Goal: Transaction & Acquisition: Download file/media

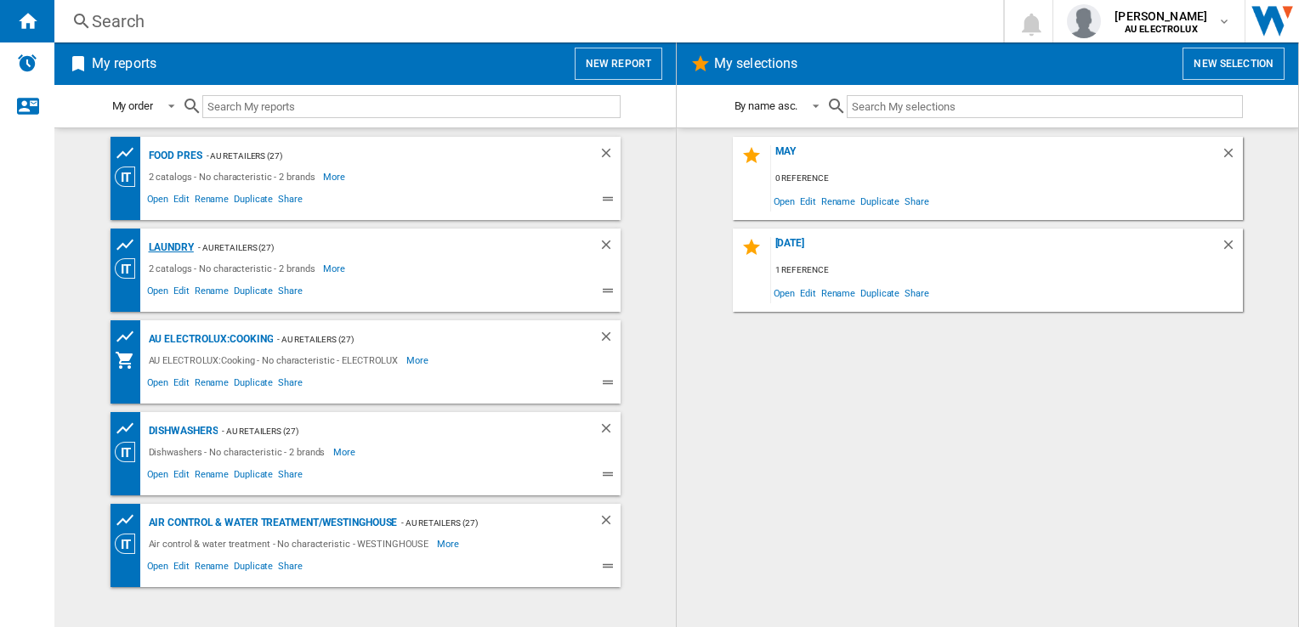
click at [163, 242] on div "LAUNDRY" at bounding box center [169, 247] width 49 height 21
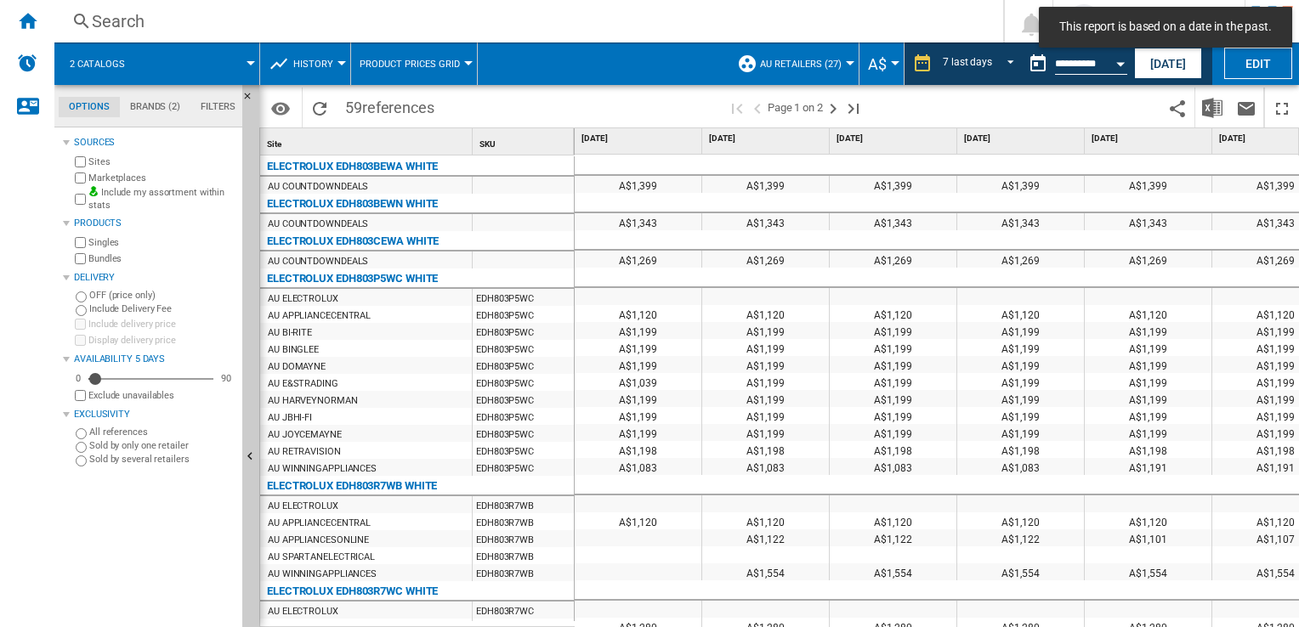
click at [1155, 53] on md-toast "This report is based on a date in the past." at bounding box center [1165, 27] width 267 height 54
click at [1155, 60] on button "[DATE]" at bounding box center [1168, 63] width 68 height 31
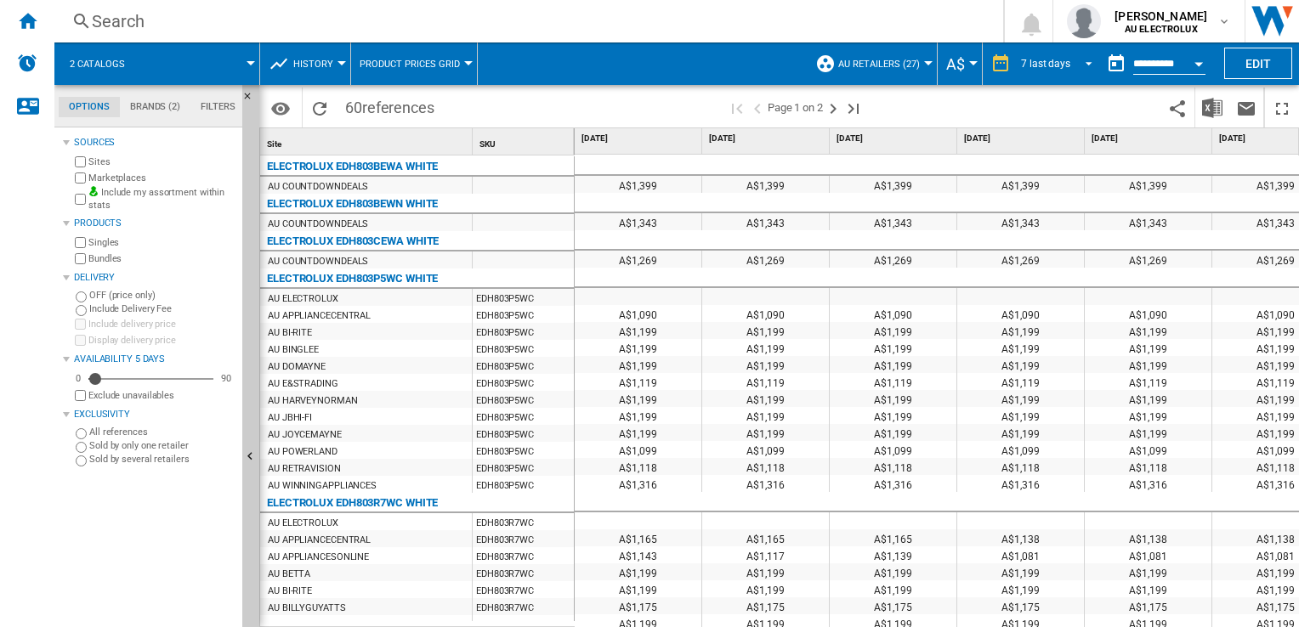
click at [1074, 66] on span "REPORTS.WIZARD.STEPS.REPORT.STEPS.REPORT_OPTIONS.PERIOD: 7 last days" at bounding box center [1084, 61] width 20 height 15
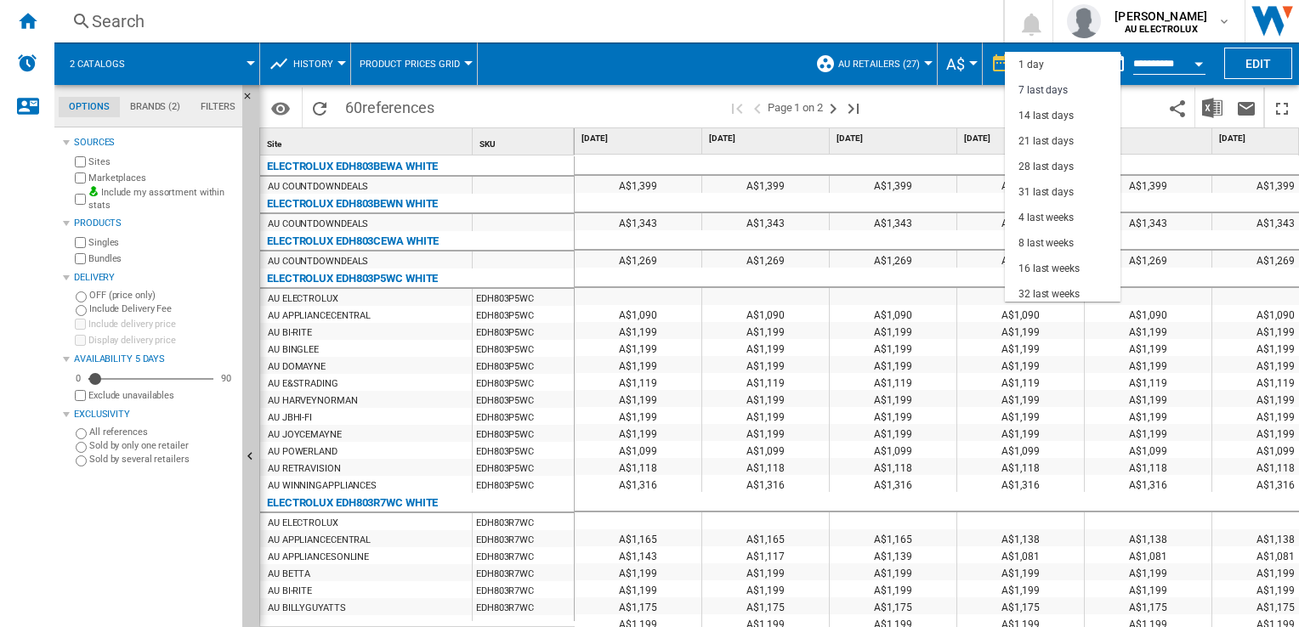
scroll to position [25, 0]
click at [1063, 138] on div "28 last days" at bounding box center [1046, 142] width 55 height 14
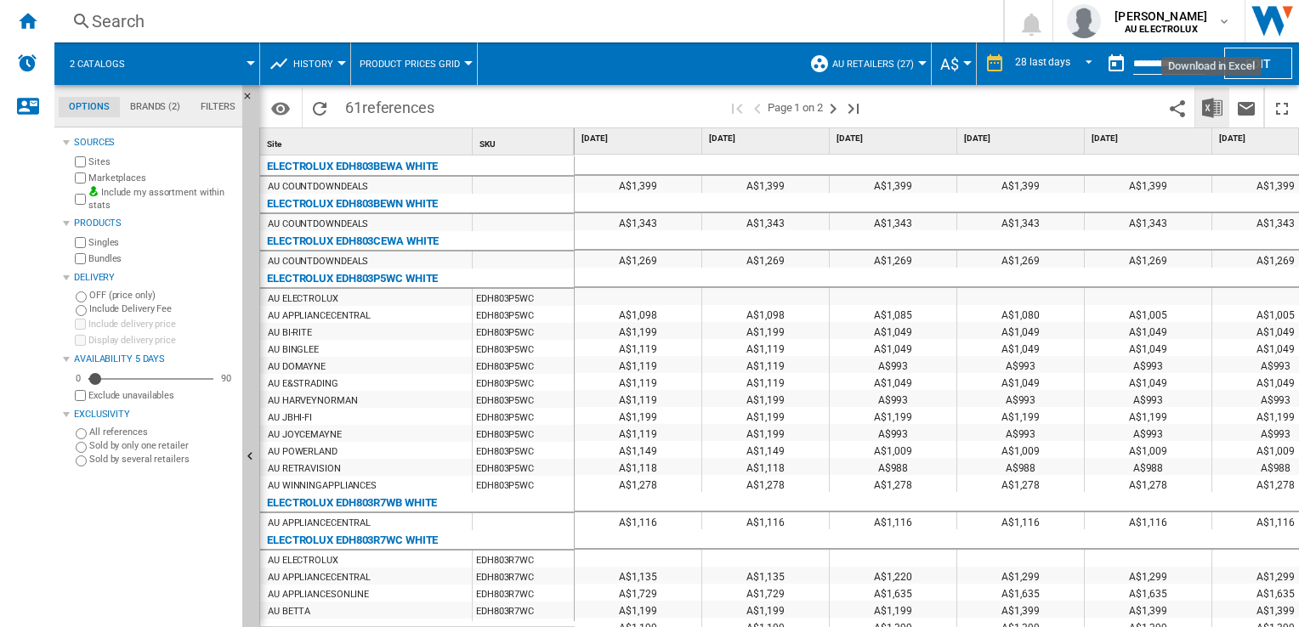
click at [1212, 105] on img "Download in Excel" at bounding box center [1212, 108] width 20 height 20
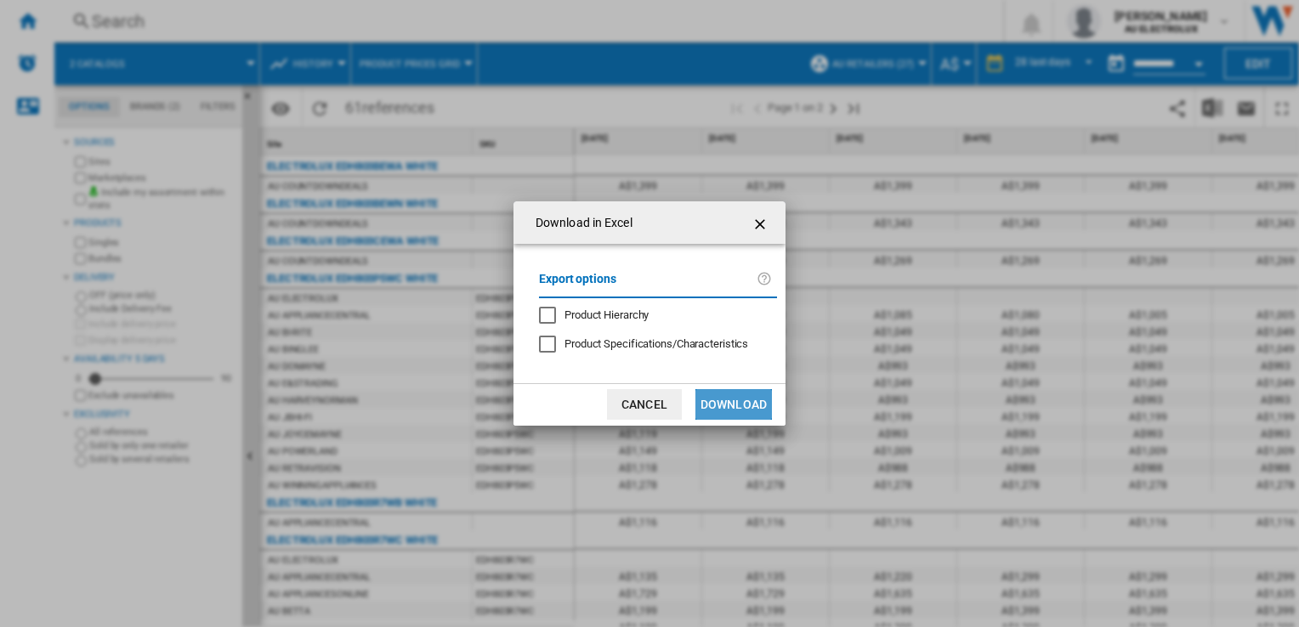
click at [746, 410] on button "Download" at bounding box center [733, 404] width 77 height 31
